Goal: Task Accomplishment & Management: Complete application form

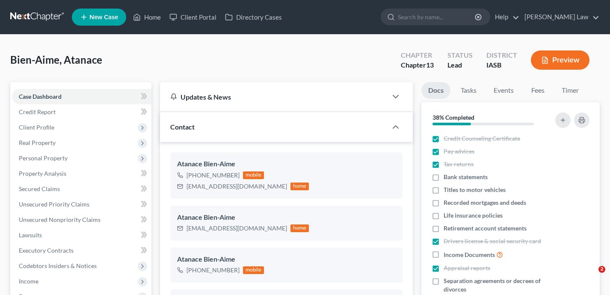
select select "0"
click at [147, 19] on link "Home" at bounding box center [147, 16] width 36 height 15
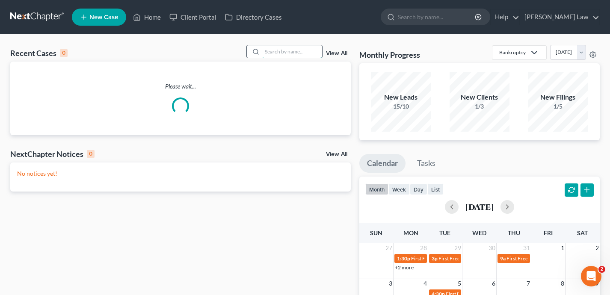
click at [268, 53] on input "search" at bounding box center [292, 51] width 60 height 12
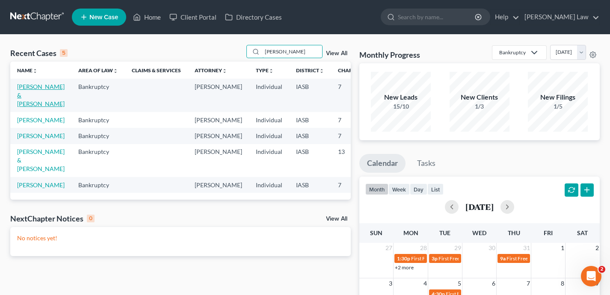
type input "[PERSON_NAME]"
click at [27, 98] on link "[PERSON_NAME] & [PERSON_NAME]" at bounding box center [40, 95] width 47 height 24
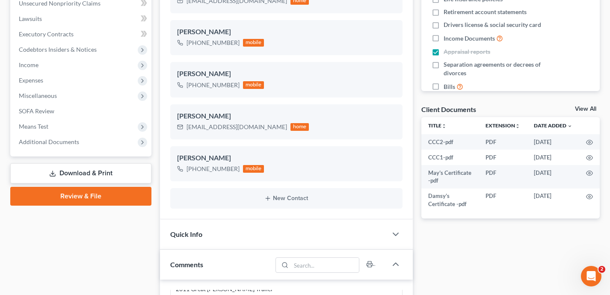
scroll to position [191, 0]
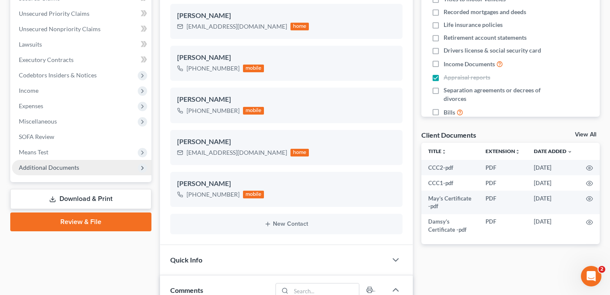
click at [94, 171] on span "Additional Documents" at bounding box center [81, 167] width 139 height 15
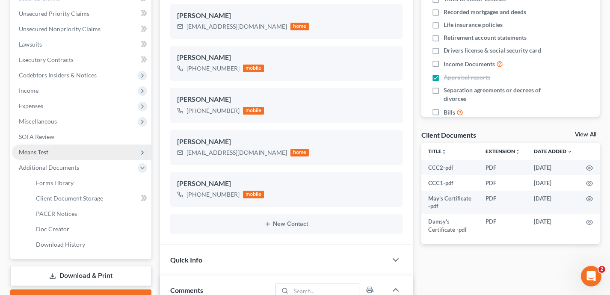
click at [74, 155] on span "Means Test" at bounding box center [81, 152] width 139 height 15
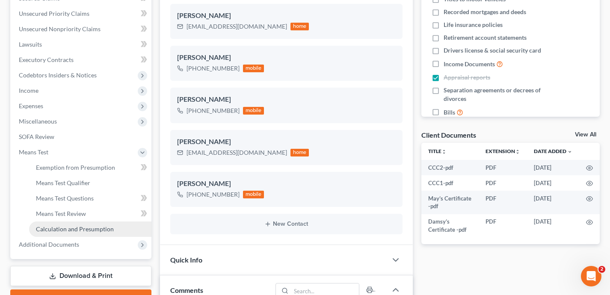
click at [88, 230] on span "Calculation and Presumption" at bounding box center [75, 229] width 78 height 7
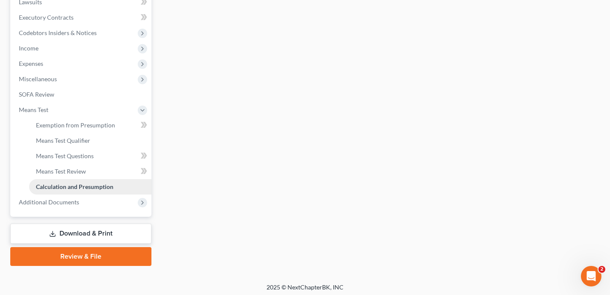
scroll to position [236, 0]
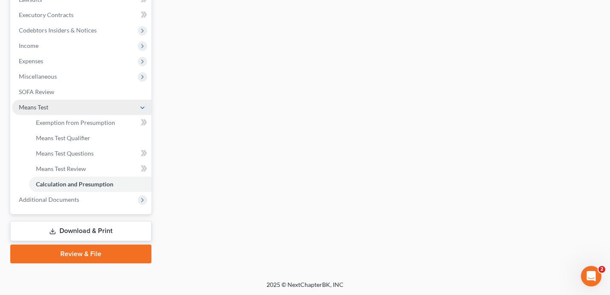
click at [71, 108] on span "Means Test" at bounding box center [81, 107] width 139 height 15
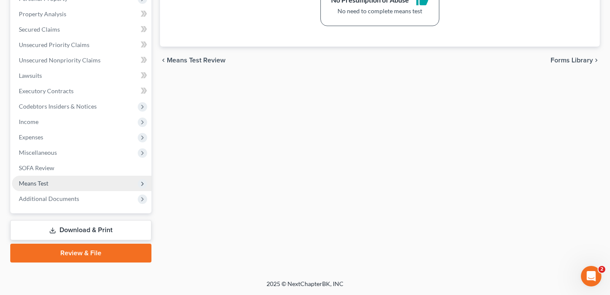
scroll to position [159, 0]
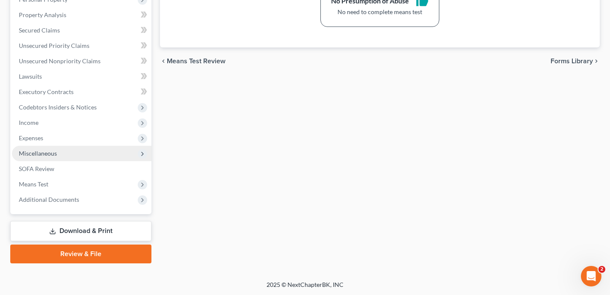
click at [84, 154] on span "Miscellaneous" at bounding box center [81, 153] width 139 height 15
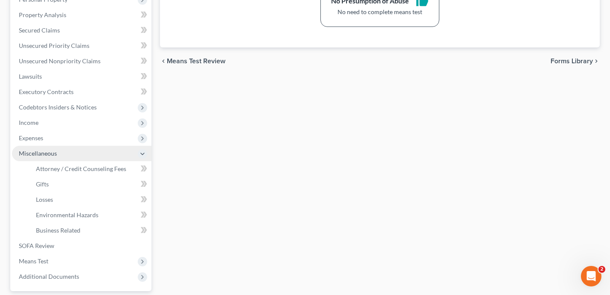
scroll to position [236, 0]
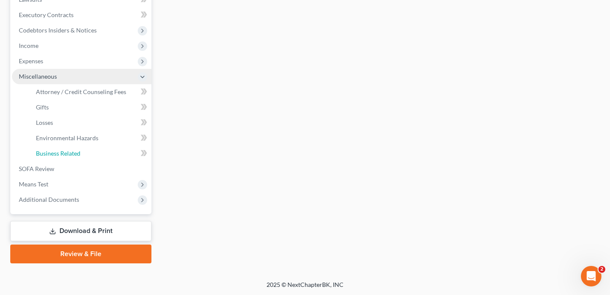
click at [84, 154] on link "Business Related" at bounding box center [90, 153] width 122 height 15
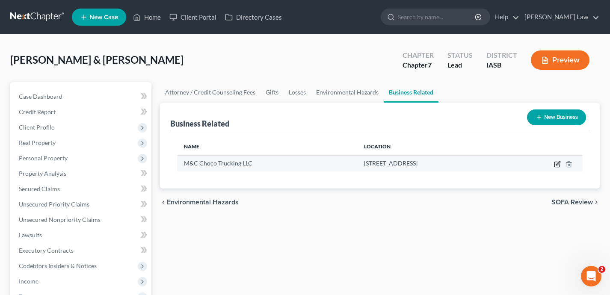
click at [555, 165] on icon "button" at bounding box center [557, 164] width 5 height 5
select select "member"
select select "16"
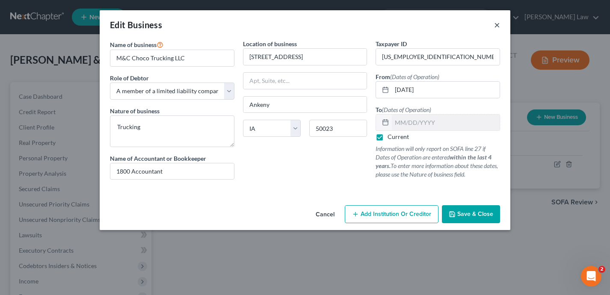
click at [498, 23] on button "×" at bounding box center [497, 25] width 6 height 10
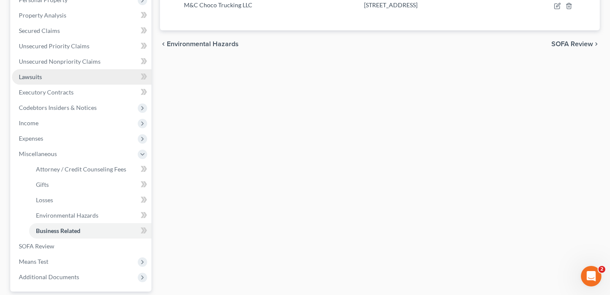
scroll to position [211, 0]
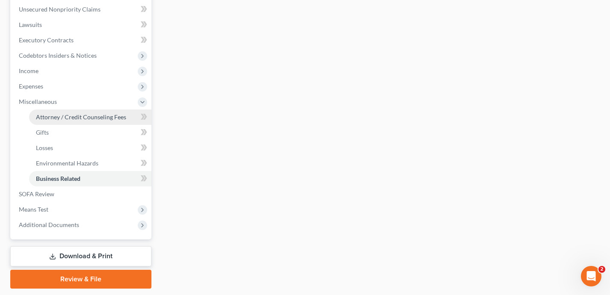
click at [109, 113] on span "Attorney / Credit Counseling Fees" at bounding box center [81, 116] width 90 height 7
select select "0"
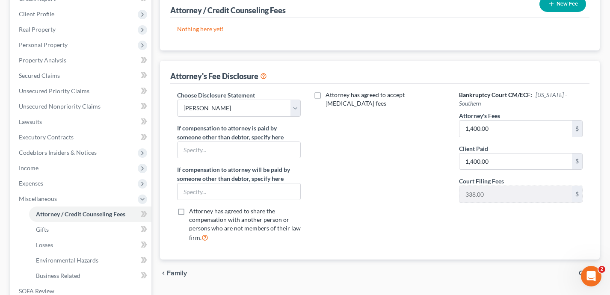
scroll to position [159, 0]
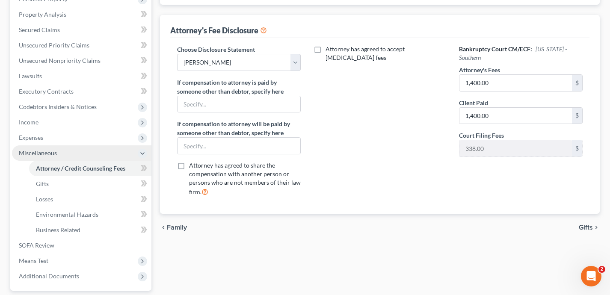
click at [82, 154] on span "Miscellaneous" at bounding box center [81, 152] width 139 height 15
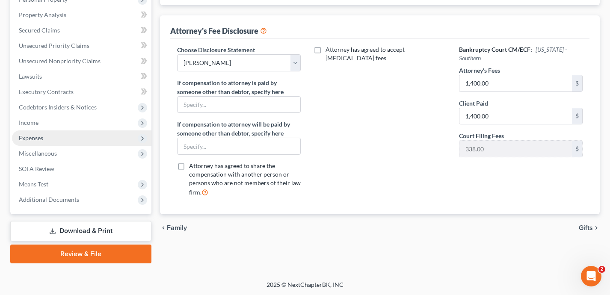
click at [66, 142] on span "Expenses" at bounding box center [81, 138] width 139 height 15
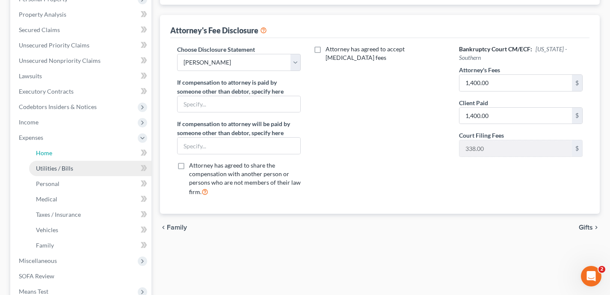
click at [69, 151] on link "Home" at bounding box center [90, 152] width 122 height 15
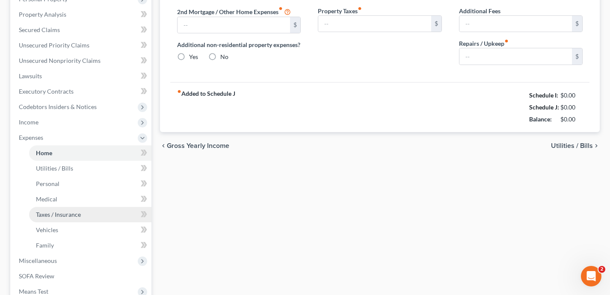
type input "2,217.92"
type input "0.00"
radio input "true"
type input "0.00"
type input "125.00"
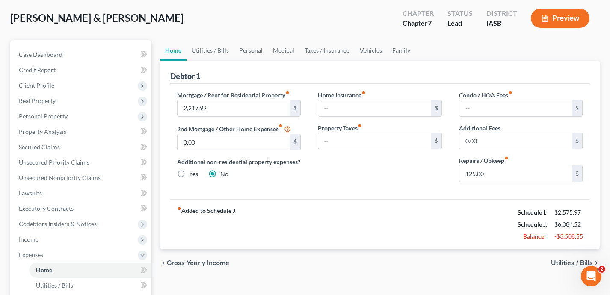
scroll to position [6, 0]
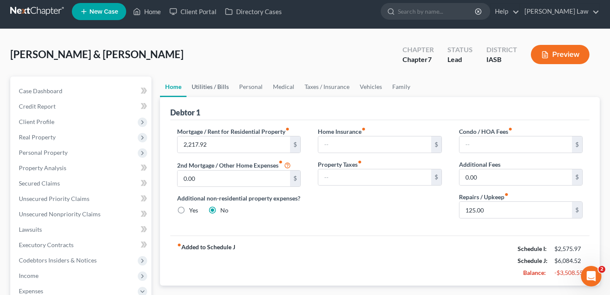
click at [226, 88] on link "Utilities / Bills" at bounding box center [210, 87] width 47 height 21
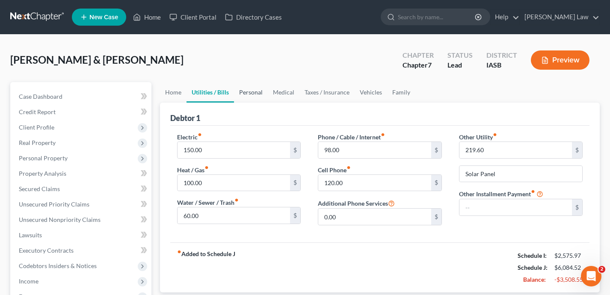
click at [246, 92] on link "Personal" at bounding box center [251, 92] width 34 height 21
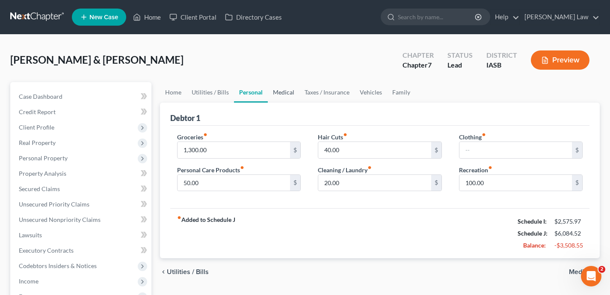
click at [283, 93] on link "Medical" at bounding box center [284, 92] width 32 height 21
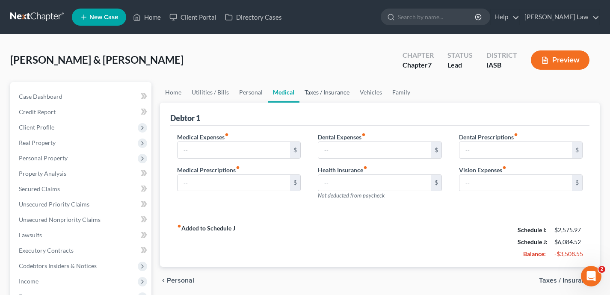
click at [319, 90] on link "Taxes / Insurance" at bounding box center [327, 92] width 55 height 21
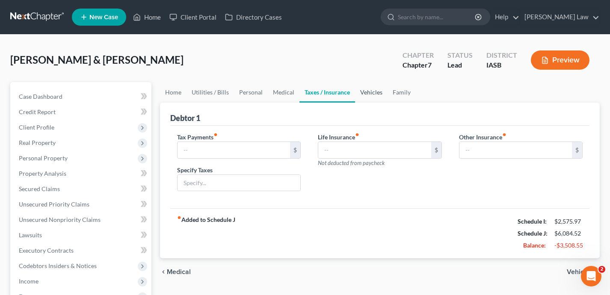
click at [371, 92] on link "Vehicles" at bounding box center [371, 92] width 33 height 21
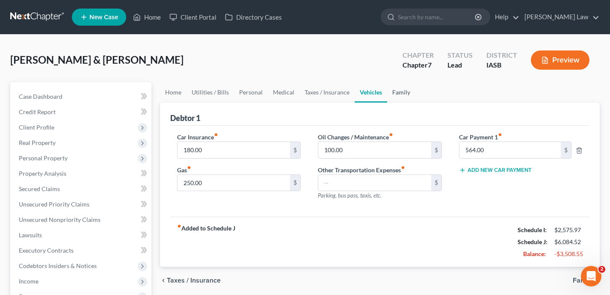
click at [405, 93] on link "Family" at bounding box center [401, 92] width 28 height 21
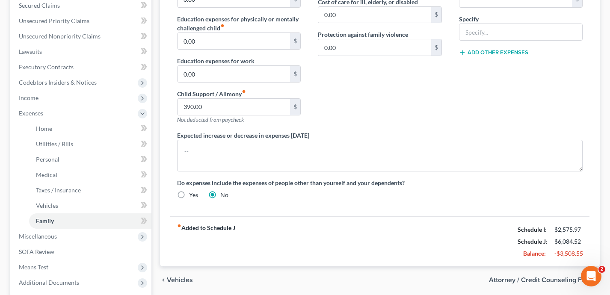
scroll to position [186, 0]
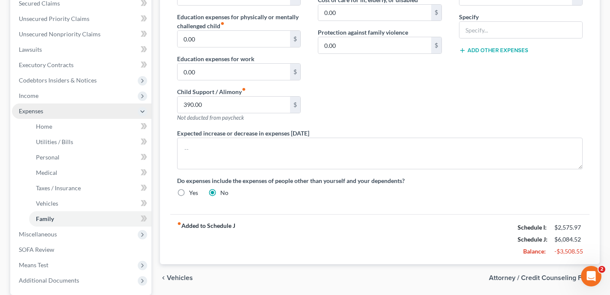
click at [75, 114] on span "Expenses" at bounding box center [81, 111] width 139 height 15
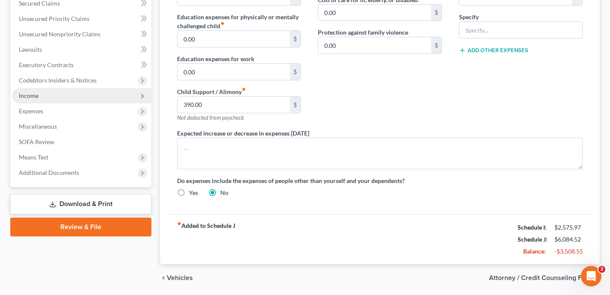
click at [64, 98] on span "Income" at bounding box center [81, 95] width 139 height 15
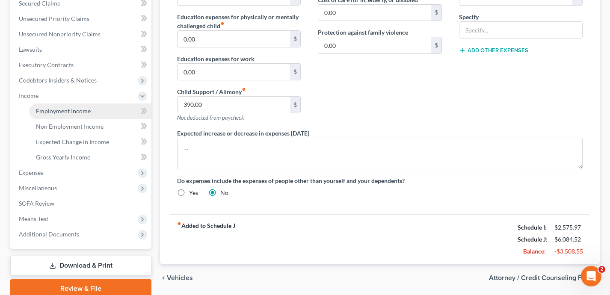
click at [70, 113] on span "Employment Income" at bounding box center [63, 110] width 55 height 7
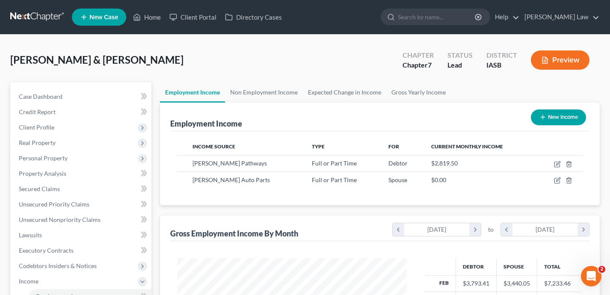
scroll to position [153, 247]
click at [556, 163] on icon "button" at bounding box center [557, 164] width 7 height 7
select select "0"
select select "16"
select select "2"
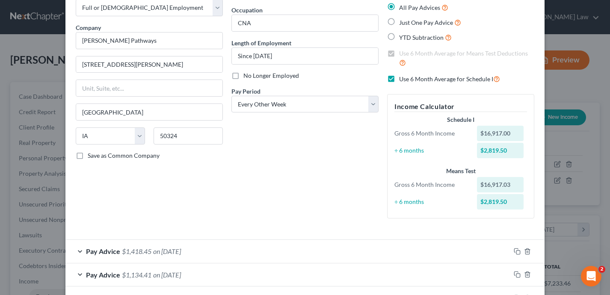
scroll to position [6, 0]
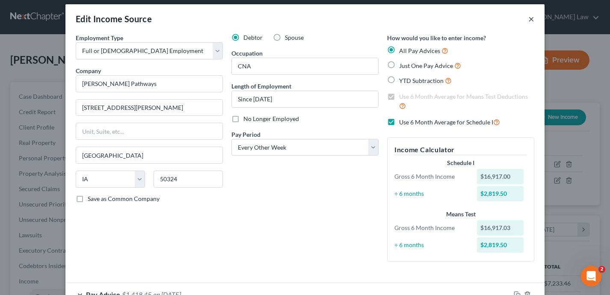
click at [532, 18] on button "×" at bounding box center [531, 19] width 6 height 10
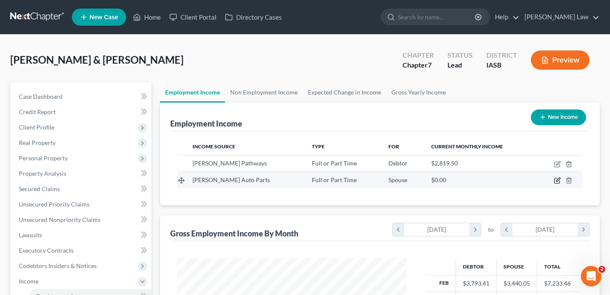
click at [558, 181] on icon "button" at bounding box center [557, 180] width 7 height 7
select select "0"
select select "16"
select select "2"
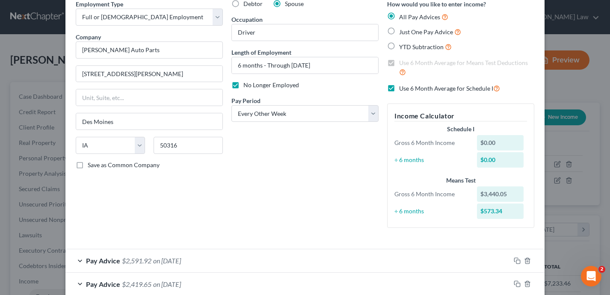
scroll to position [0, 0]
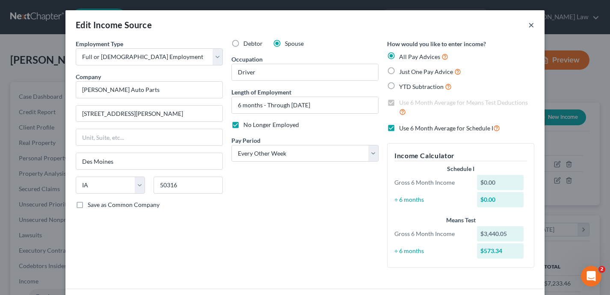
click at [529, 27] on button "×" at bounding box center [531, 25] width 6 height 10
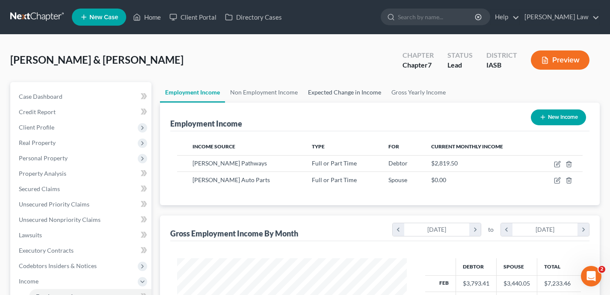
scroll to position [0, 0]
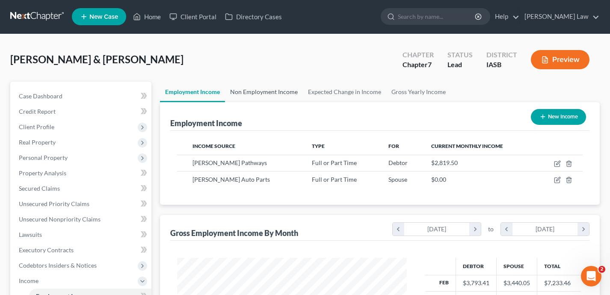
click at [277, 86] on link "Non Employment Income" at bounding box center [264, 92] width 78 height 21
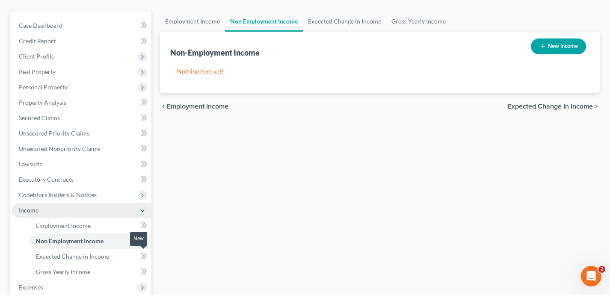
scroll to position [88, 0]
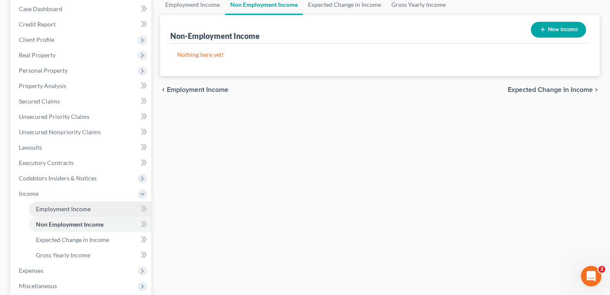
click at [97, 208] on link "Employment Income" at bounding box center [90, 209] width 122 height 15
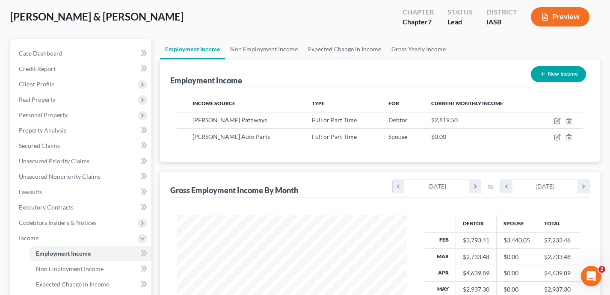
scroll to position [46, 0]
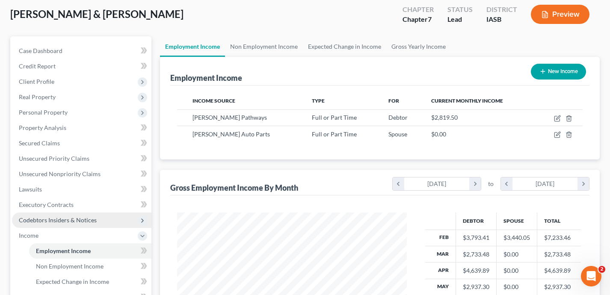
click at [116, 225] on span "Codebtors Insiders & Notices" at bounding box center [81, 220] width 139 height 15
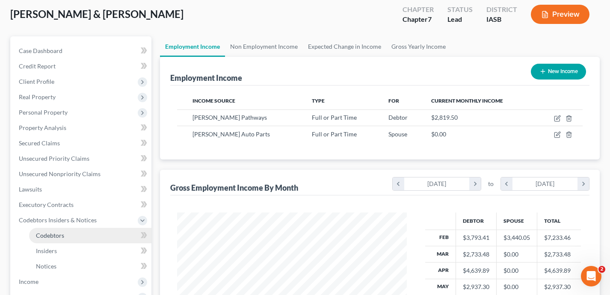
click at [116, 232] on link "Codebtors" at bounding box center [90, 235] width 122 height 15
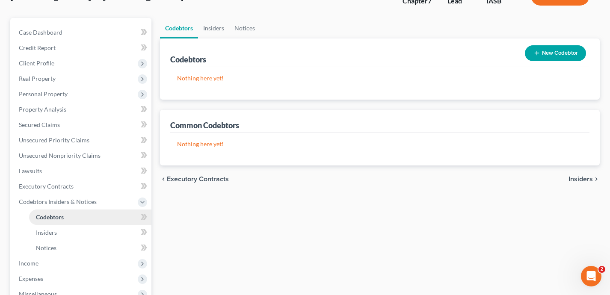
scroll to position [90, 0]
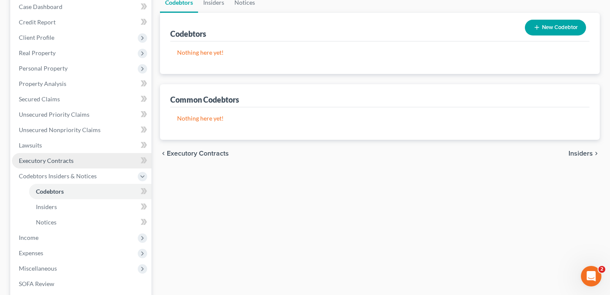
click at [75, 163] on link "Executory Contracts" at bounding box center [81, 160] width 139 height 15
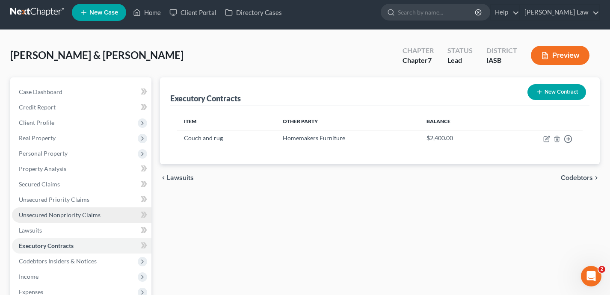
scroll to position [5, 0]
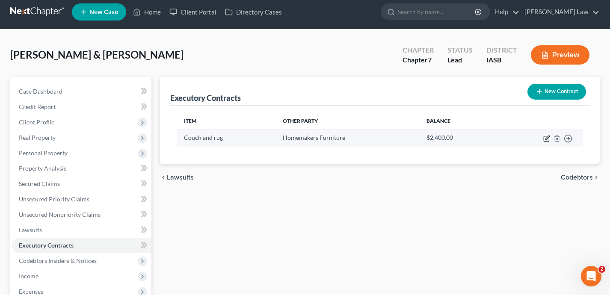
click at [548, 138] on icon "button" at bounding box center [546, 138] width 7 height 7
select select "16"
select select "2"
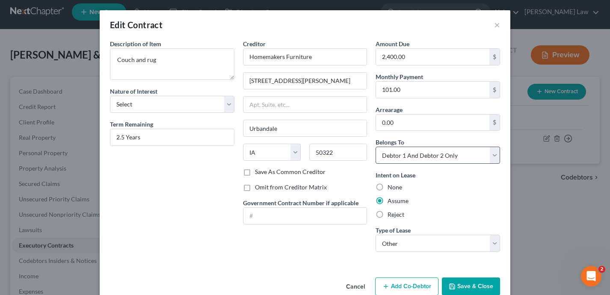
scroll to position [17, 0]
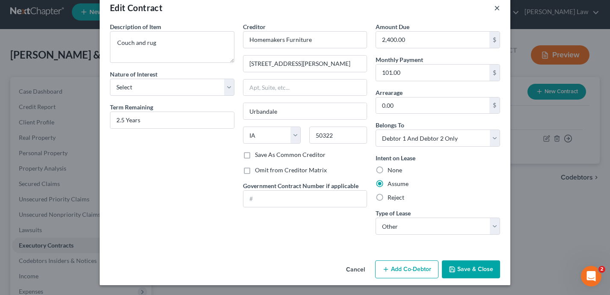
click at [499, 11] on button "×" at bounding box center [497, 8] width 6 height 10
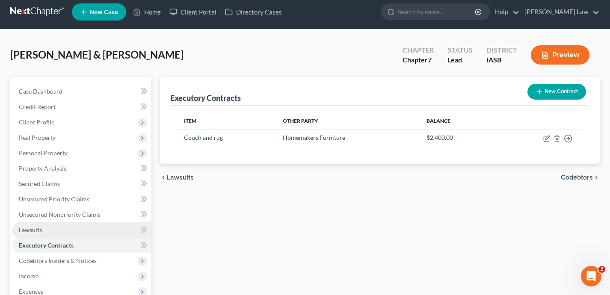
click at [113, 228] on link "Lawsuits" at bounding box center [81, 230] width 139 height 15
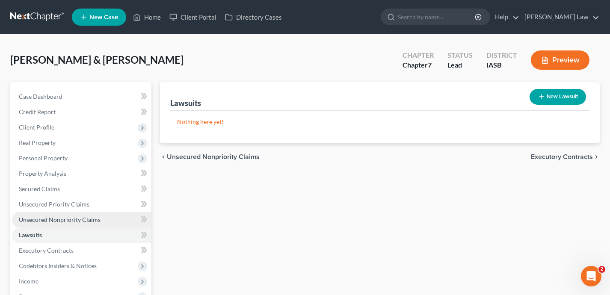
click at [107, 219] on link "Unsecured Nonpriority Claims" at bounding box center [81, 219] width 139 height 15
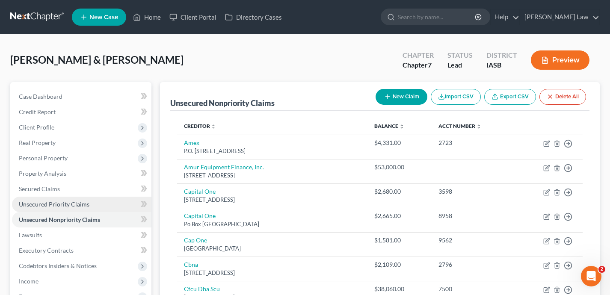
click at [96, 204] on link "Unsecured Priority Claims" at bounding box center [81, 204] width 139 height 15
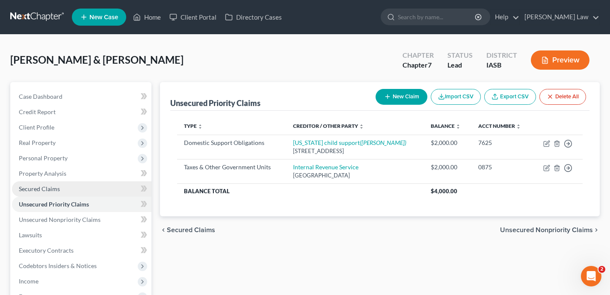
click at [86, 188] on link "Secured Claims" at bounding box center [81, 188] width 139 height 15
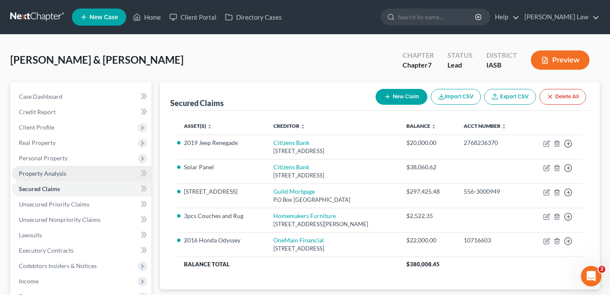
click at [79, 174] on link "Property Analysis" at bounding box center [81, 173] width 139 height 15
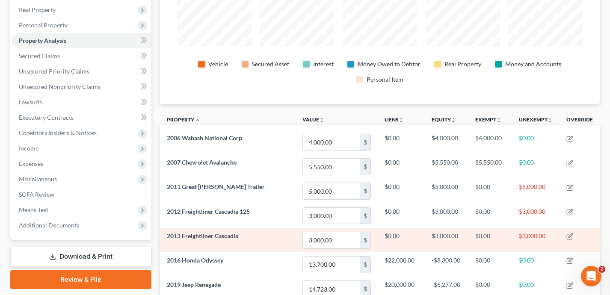
scroll to position [96, 0]
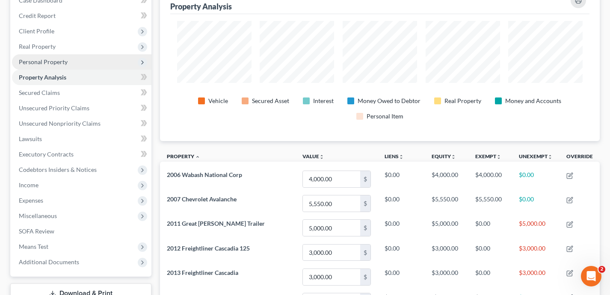
click at [83, 63] on span "Personal Property" at bounding box center [81, 61] width 139 height 15
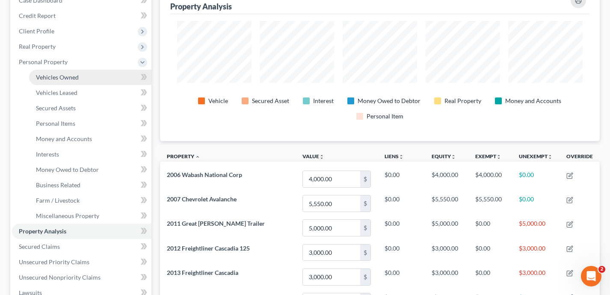
click at [90, 77] on link "Vehicles Owned" at bounding box center [90, 77] width 122 height 15
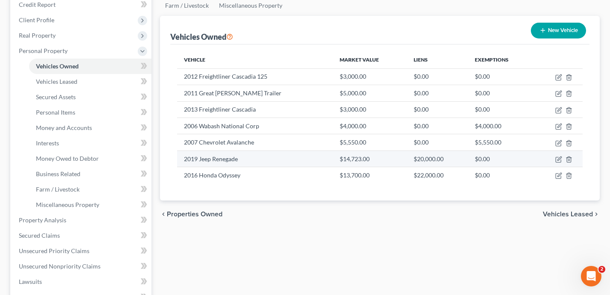
scroll to position [109, 0]
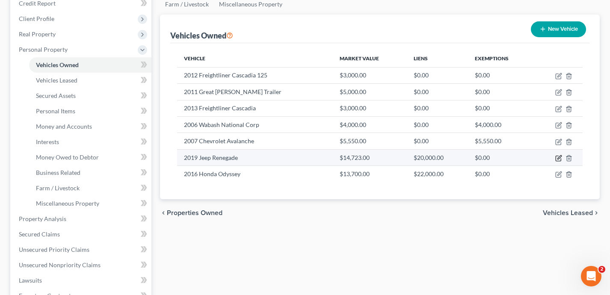
click at [561, 157] on icon "button" at bounding box center [558, 158] width 7 height 7
select select "0"
select select "7"
select select "0"
select select "2"
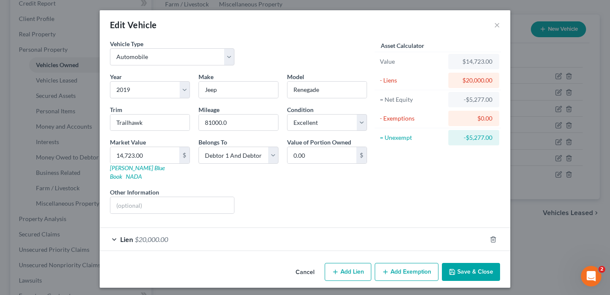
click at [397, 229] on div "Lien $20,000.00" at bounding box center [293, 239] width 387 height 23
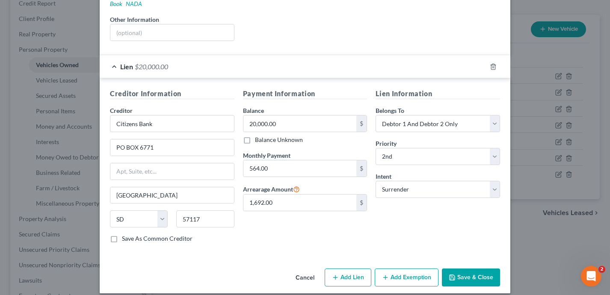
scroll to position [0, 0]
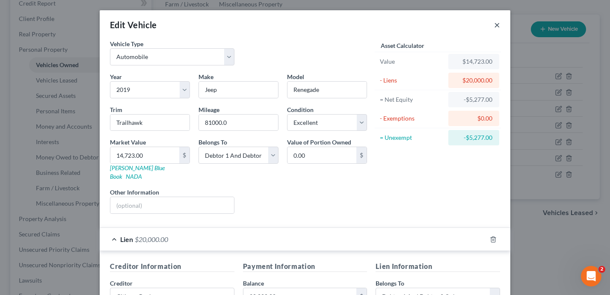
click at [496, 26] on button "×" at bounding box center [497, 25] width 6 height 10
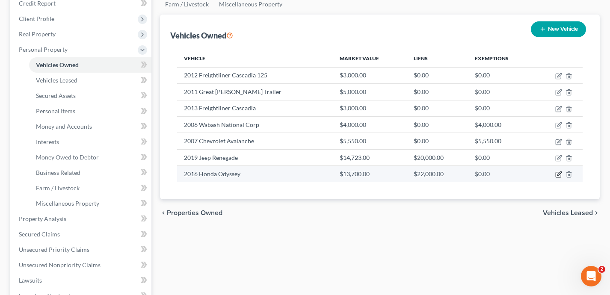
click at [557, 173] on icon "button" at bounding box center [558, 174] width 7 height 7
select select "0"
select select "10"
select select "0"
select select "2"
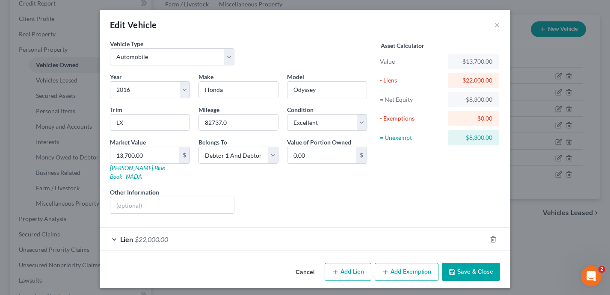
click at [399, 228] on div "Lien $22,000.00" at bounding box center [293, 239] width 387 height 23
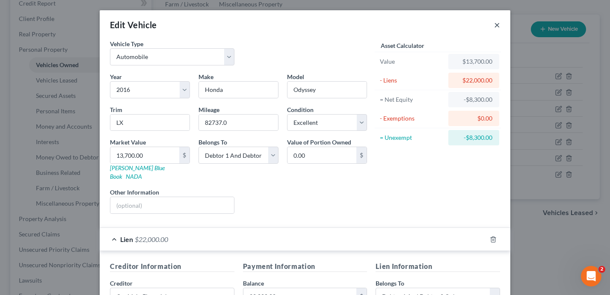
click at [499, 24] on button "×" at bounding box center [497, 25] width 6 height 10
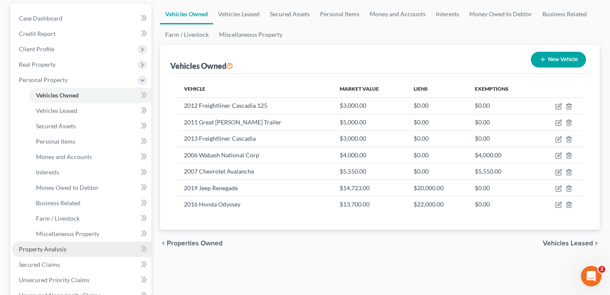
scroll to position [60, 0]
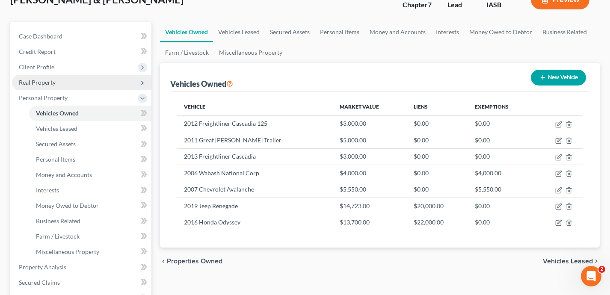
click at [72, 77] on span "Real Property" at bounding box center [81, 82] width 139 height 15
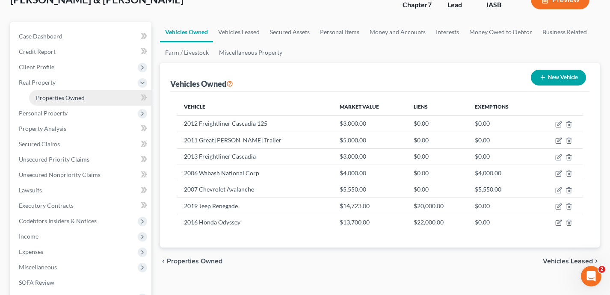
click at [80, 96] on span "Properties Owned" at bounding box center [60, 97] width 49 height 7
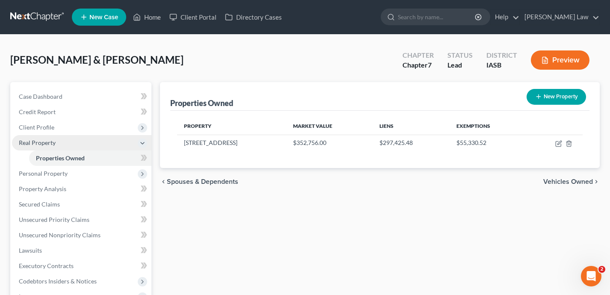
click at [122, 142] on span "Real Property" at bounding box center [81, 142] width 139 height 15
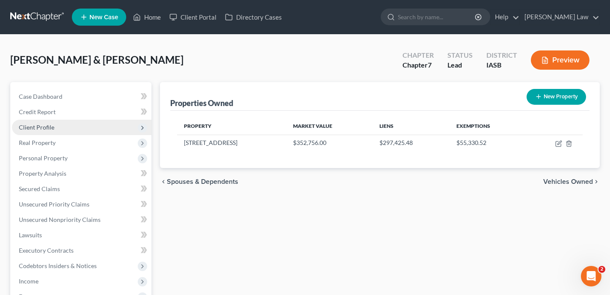
click at [108, 125] on span "Client Profile" at bounding box center [81, 127] width 139 height 15
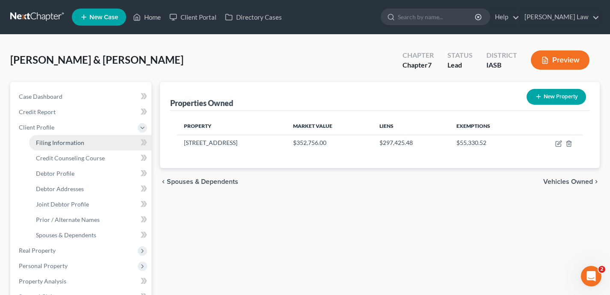
click at [113, 140] on link "Filing Information" at bounding box center [90, 142] width 122 height 15
select select "1"
select select "0"
select select "30"
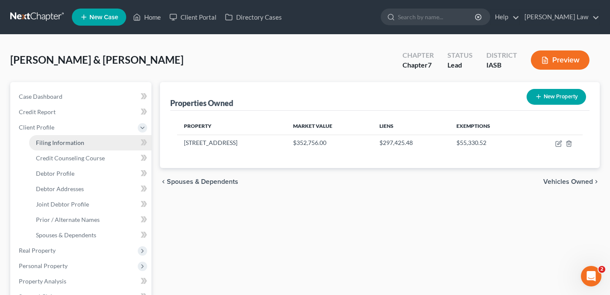
select select "0"
select select "16"
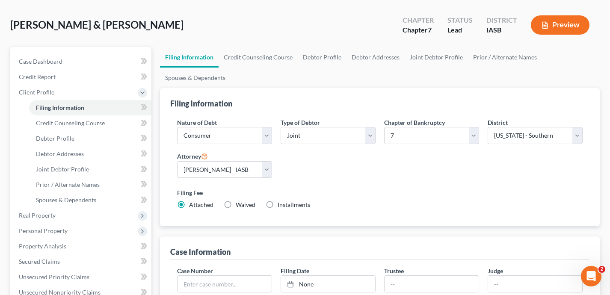
scroll to position [9, 0]
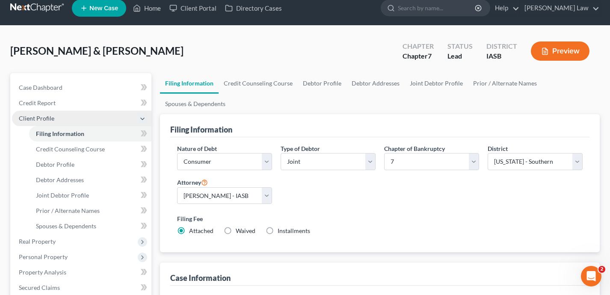
click at [77, 119] on span "Client Profile" at bounding box center [81, 118] width 139 height 15
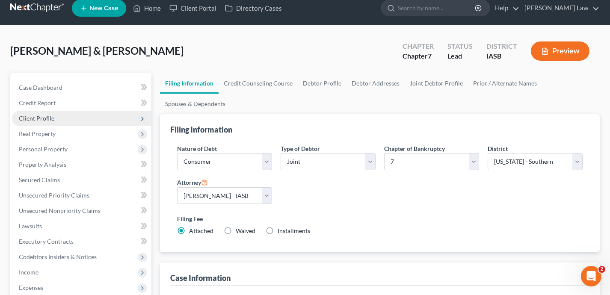
click at [75, 117] on span "Client Profile" at bounding box center [81, 118] width 139 height 15
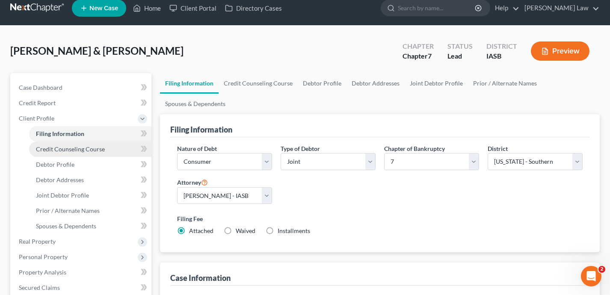
click at [89, 148] on span "Credit Counseling Course" at bounding box center [70, 148] width 69 height 7
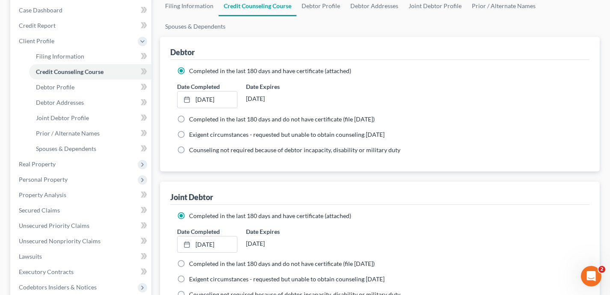
scroll to position [128, 0]
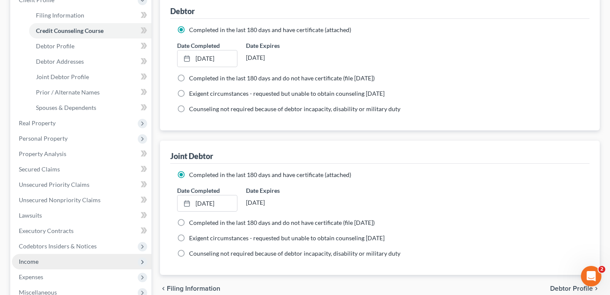
click at [109, 258] on span "Income" at bounding box center [81, 261] width 139 height 15
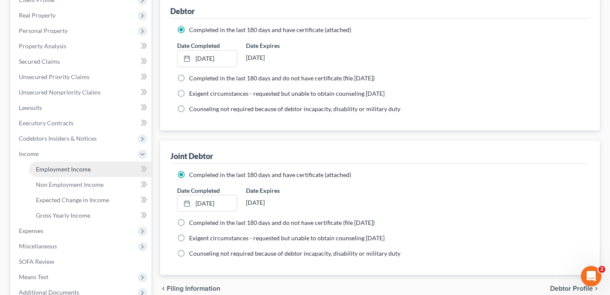
click at [101, 170] on link "Employment Income" at bounding box center [90, 169] width 122 height 15
